Goal: Information Seeking & Learning: Learn about a topic

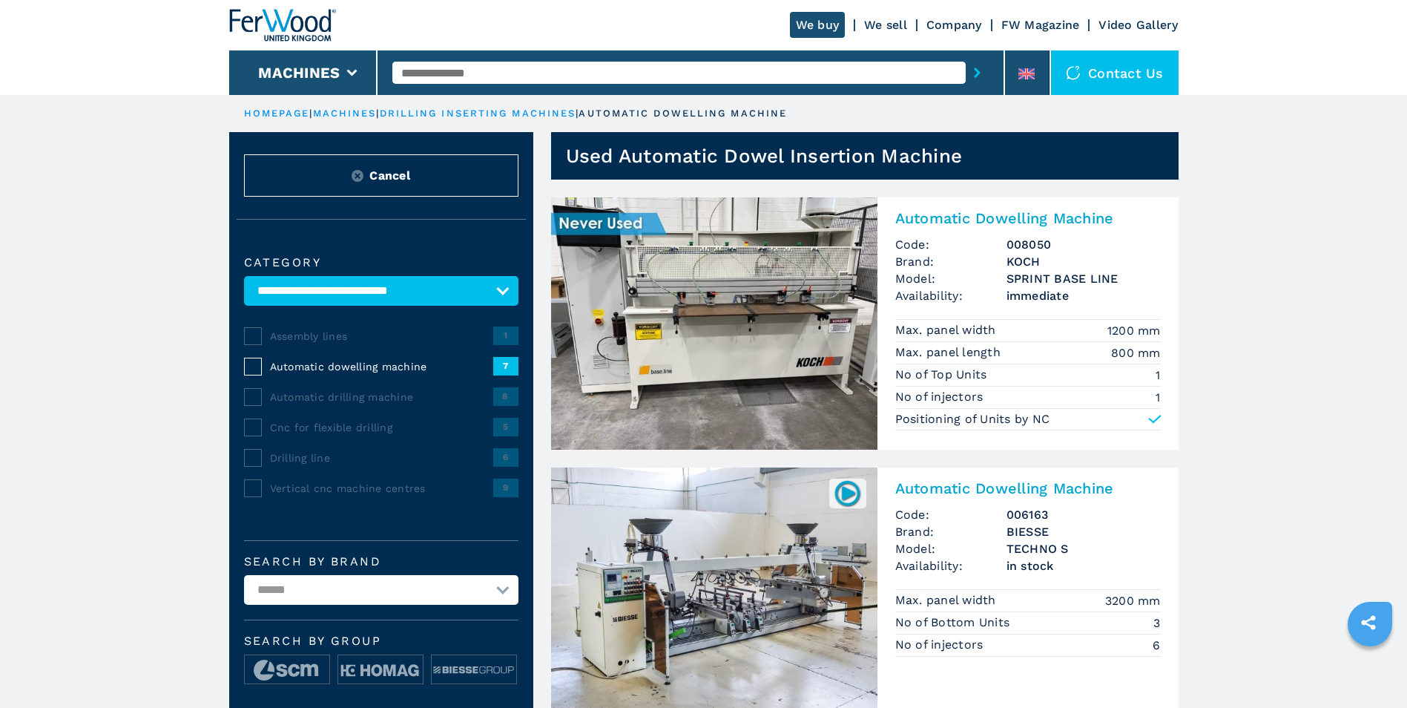
click at [782, 306] on img at bounding box center [714, 323] width 326 height 252
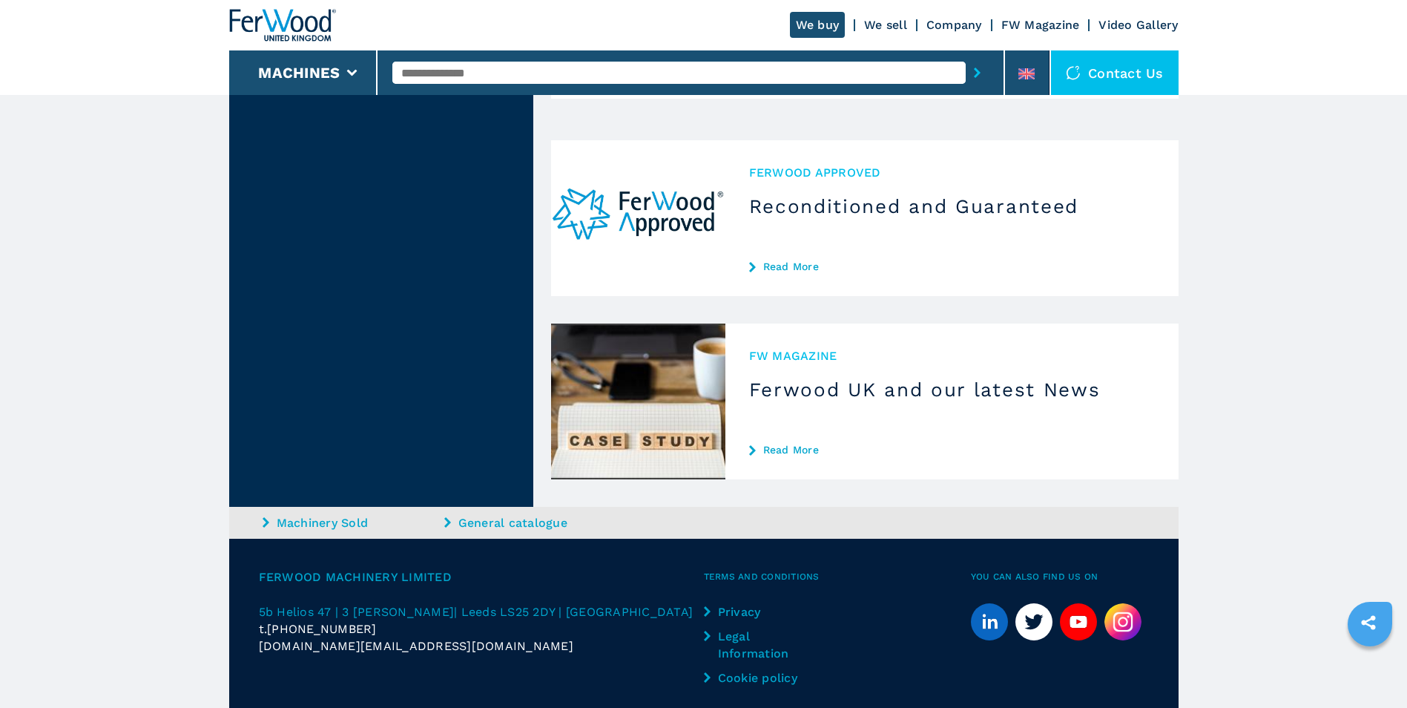
scroll to position [2876, 0]
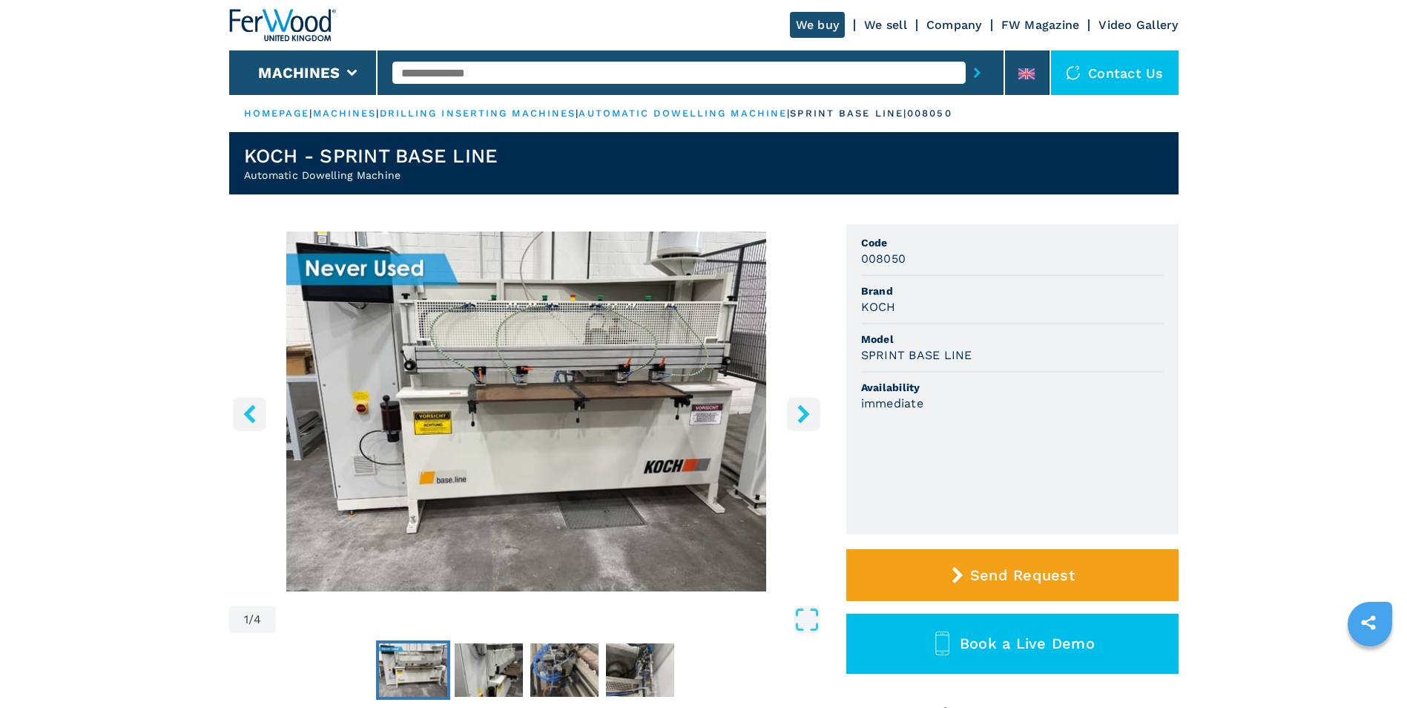
click at [794, 418] on icon "right-button" at bounding box center [803, 413] width 19 height 19
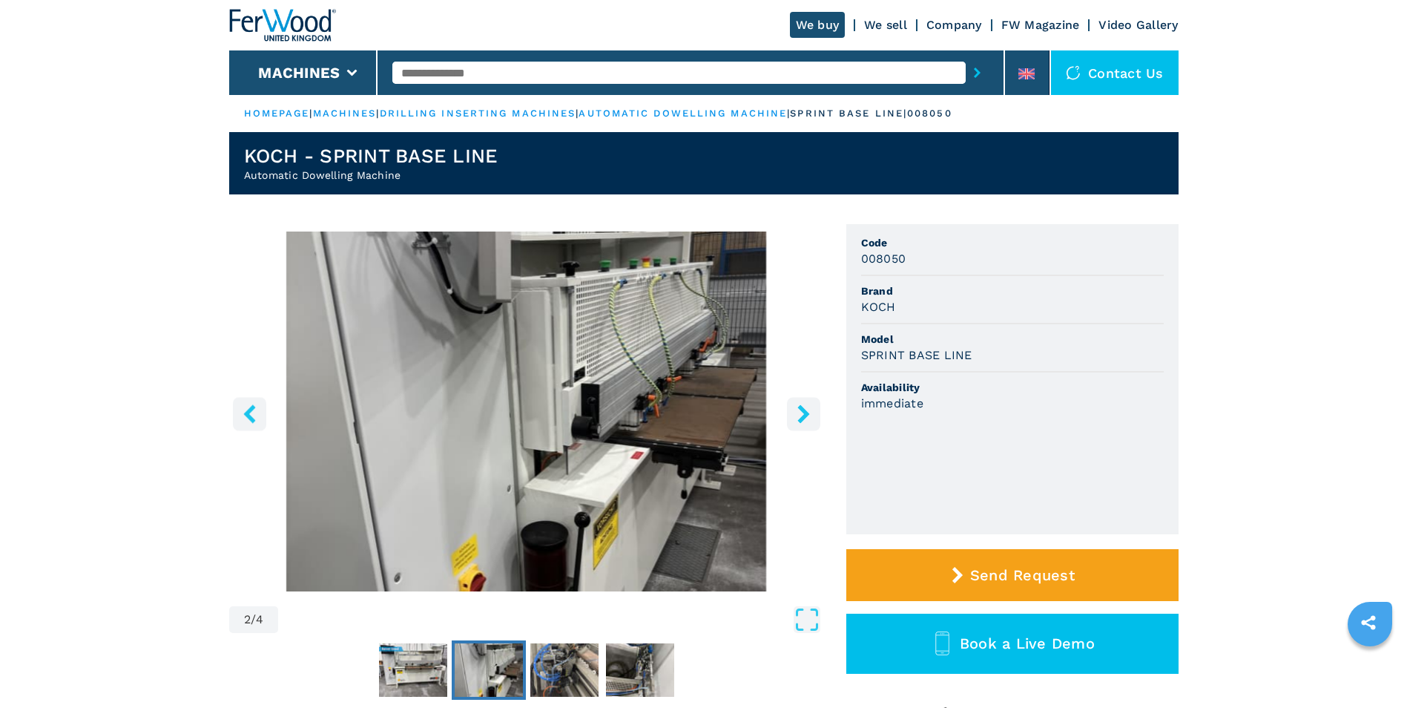
click at [794, 418] on icon "right-button" at bounding box center [803, 413] width 19 height 19
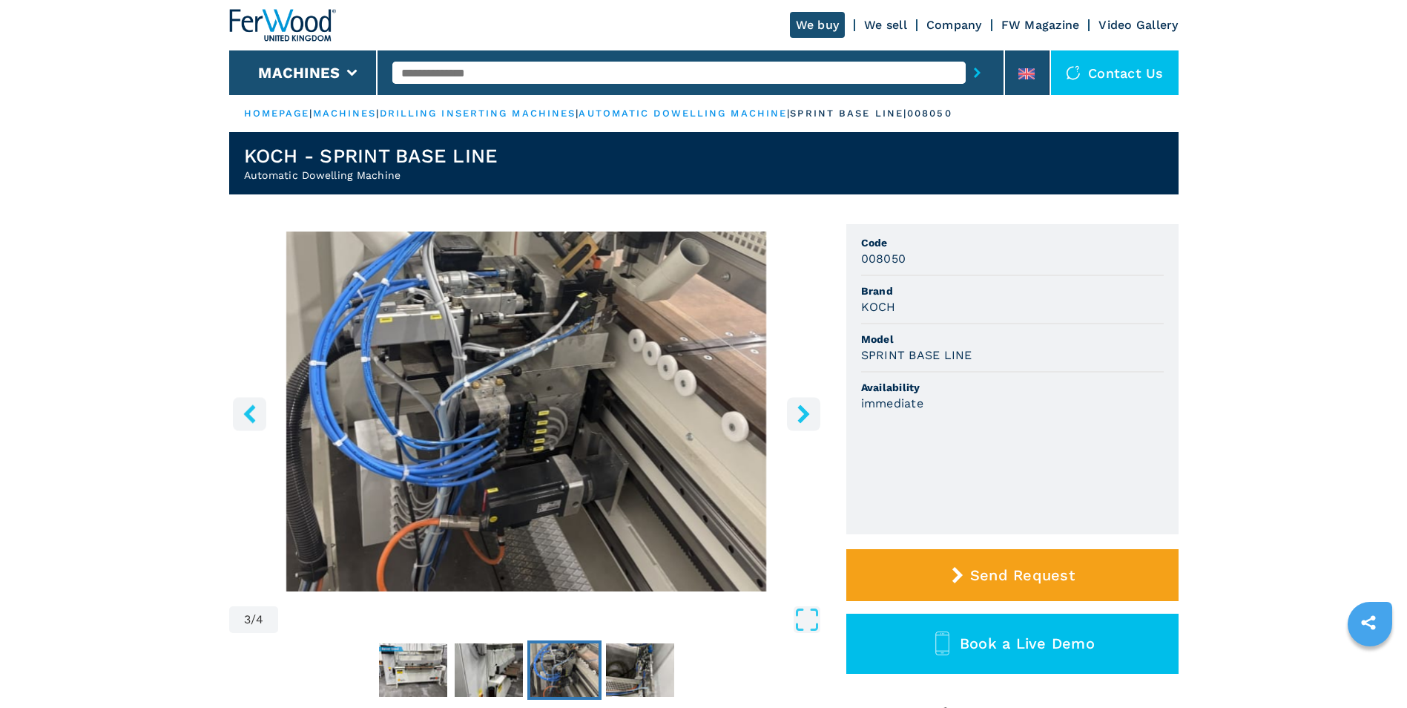
click at [794, 418] on icon "right-button" at bounding box center [803, 413] width 19 height 19
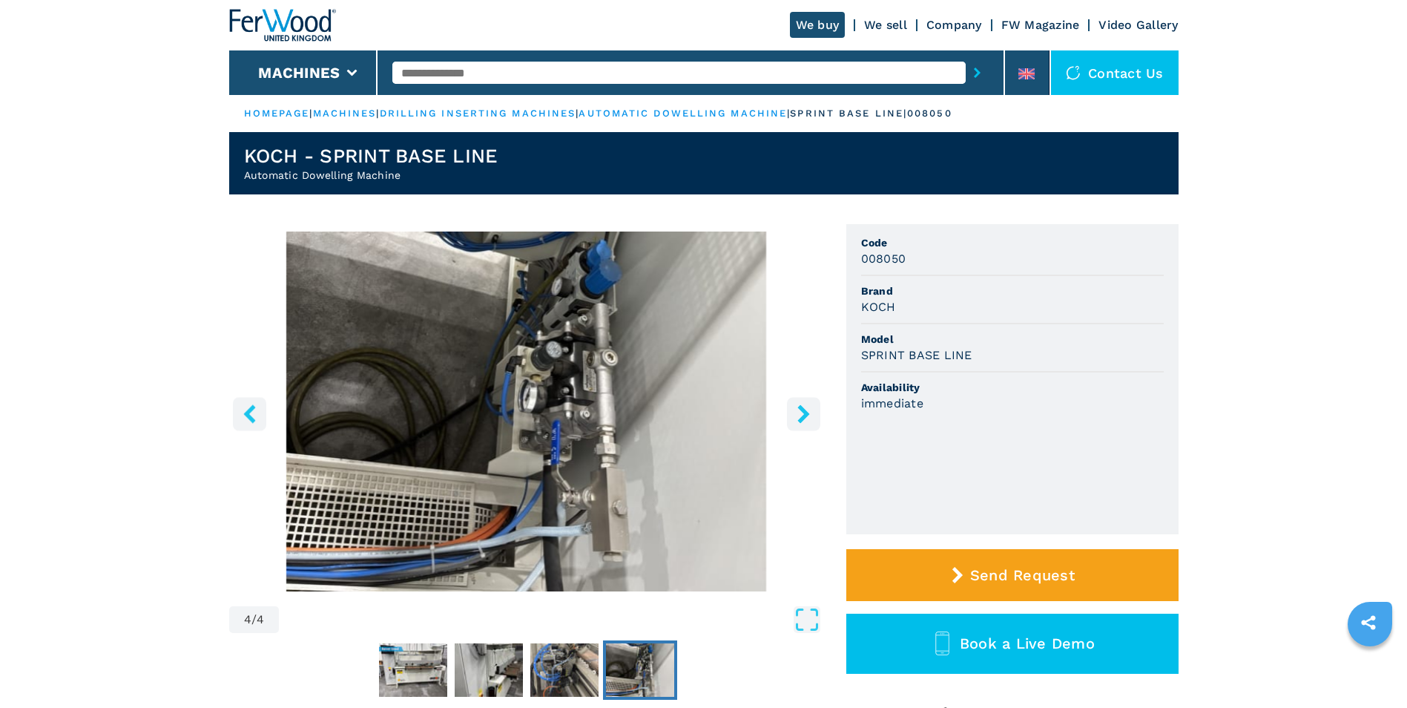
click at [794, 418] on icon "right-button" at bounding box center [803, 413] width 19 height 19
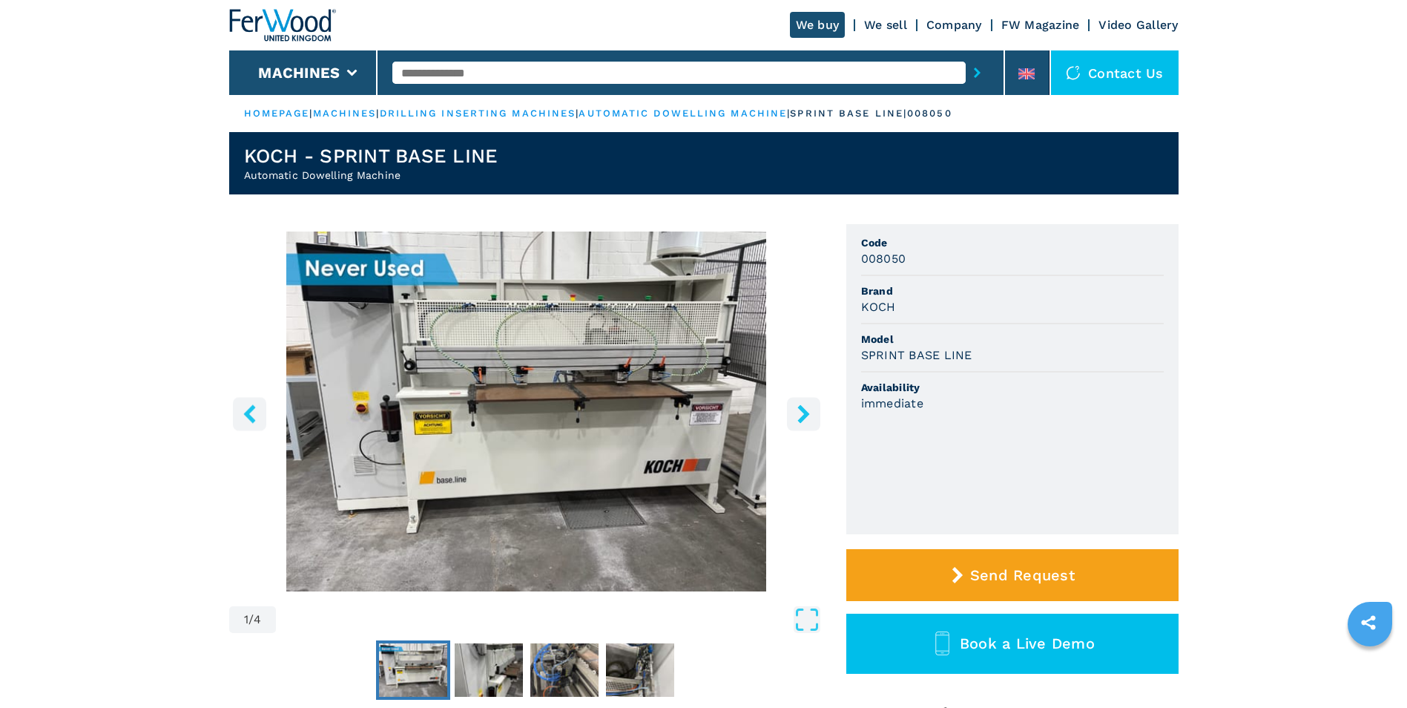
click at [794, 418] on icon "right-button" at bounding box center [803, 413] width 19 height 19
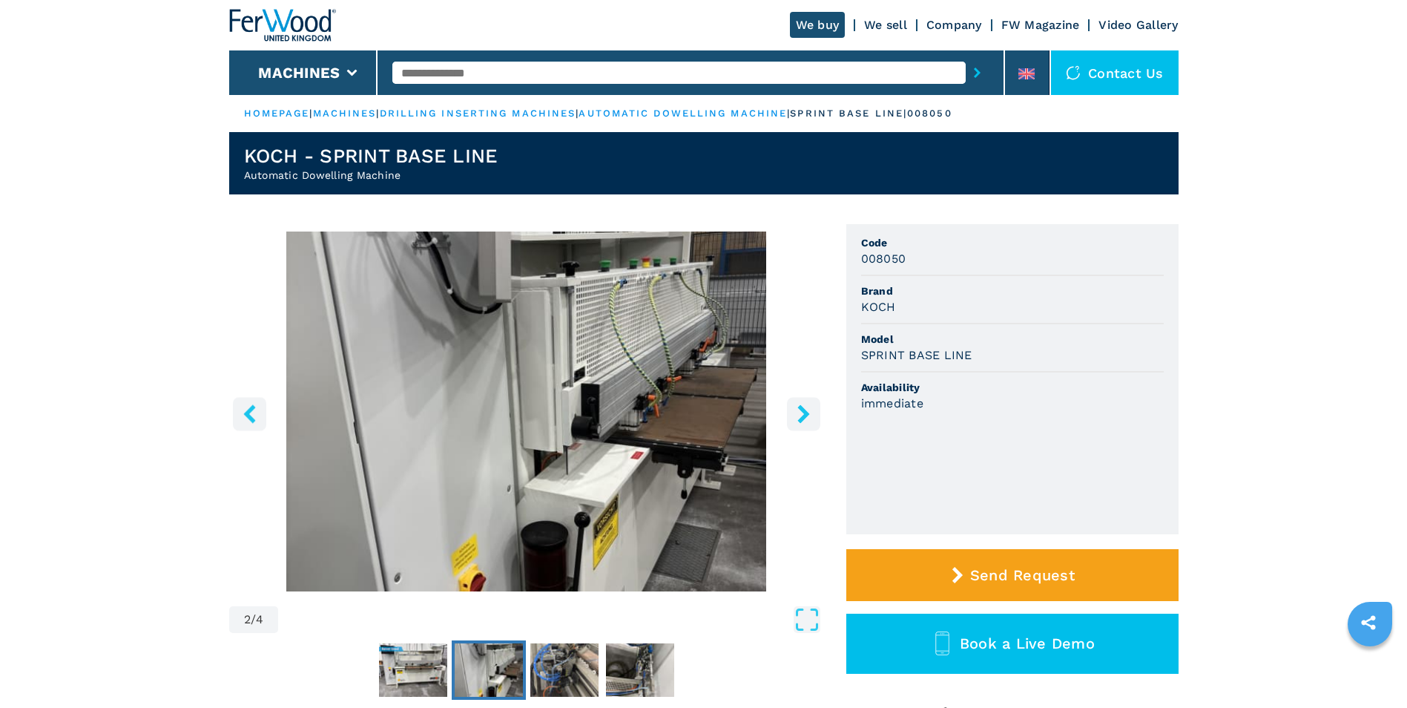
click at [794, 418] on icon "right-button" at bounding box center [803, 413] width 19 height 19
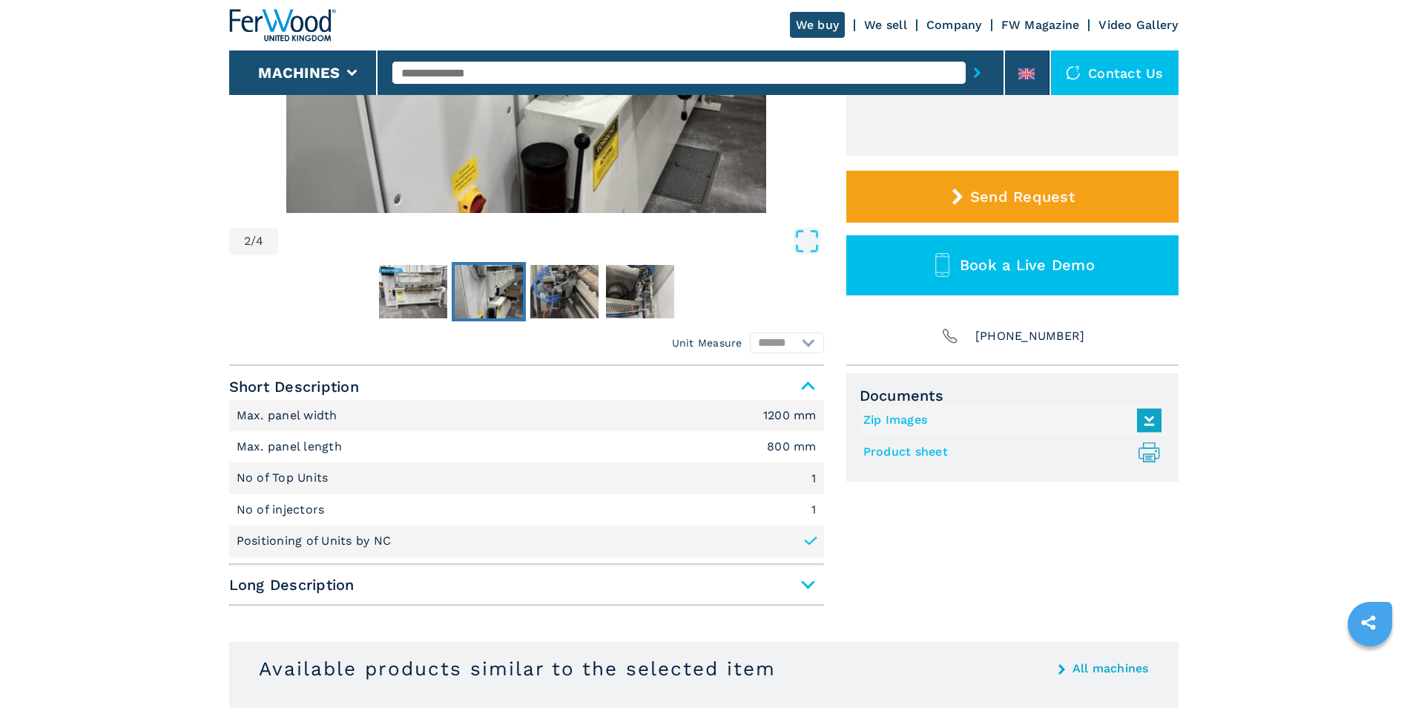
scroll to position [371, 0]
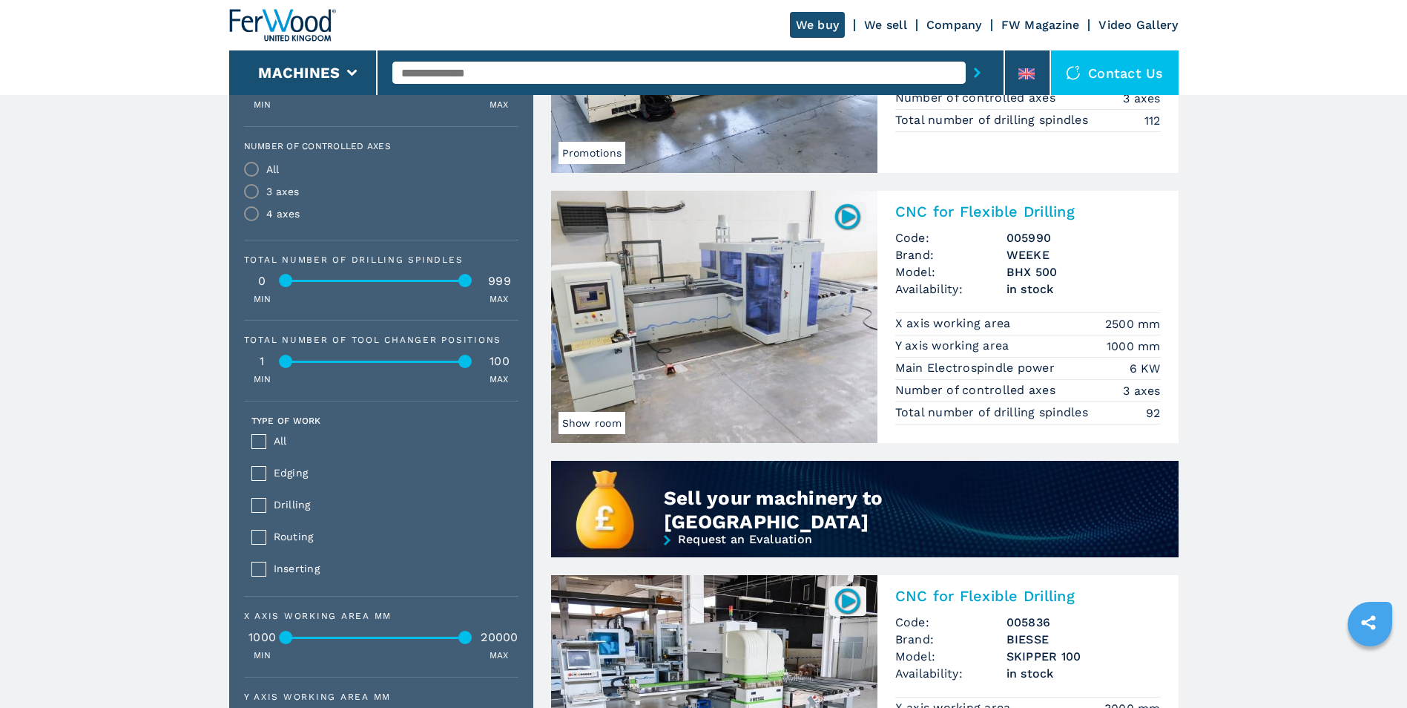
scroll to position [816, 0]
